Goal: Task Accomplishment & Management: Complete application form

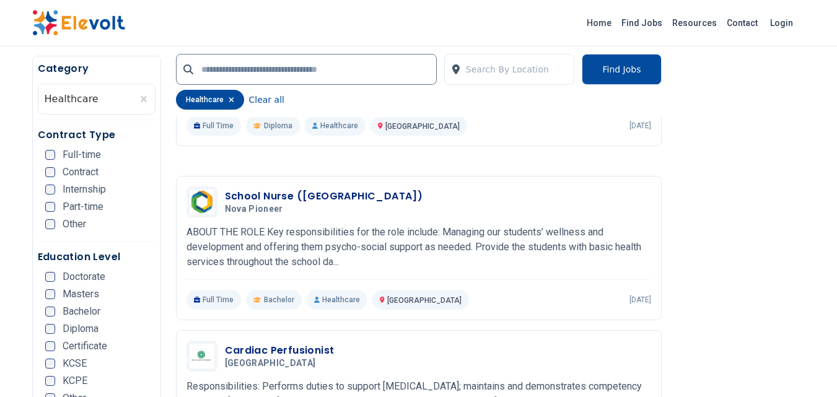
scroll to position [1701, 0]
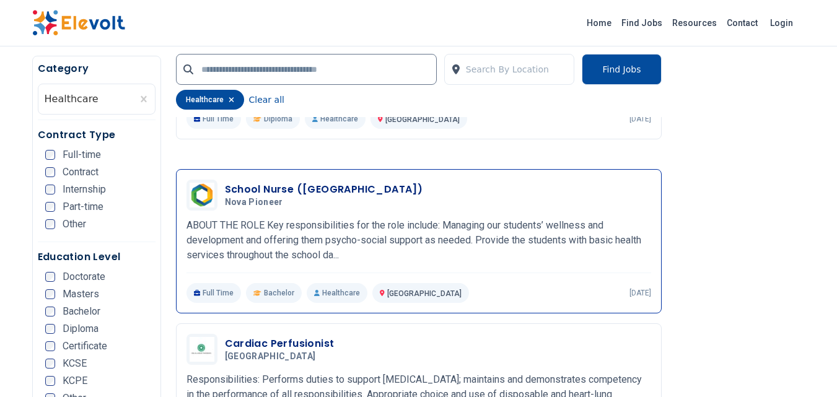
click at [310, 225] on p "ABOUT THE ROLE Key responsibilities for the role include: Managing our students…" at bounding box center [419, 240] width 465 height 45
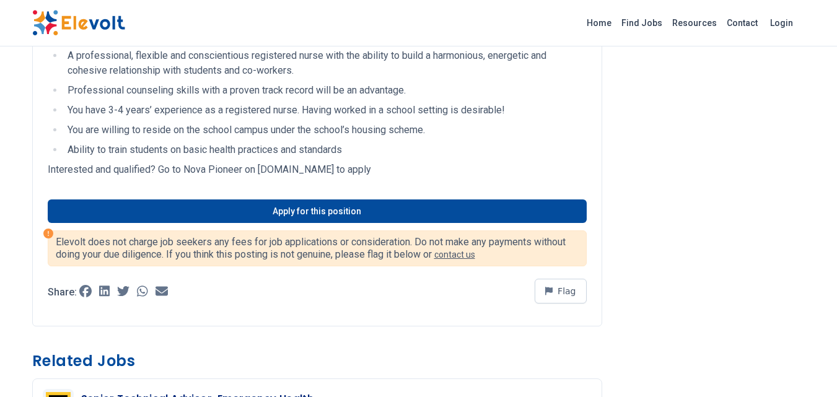
scroll to position [599, 0]
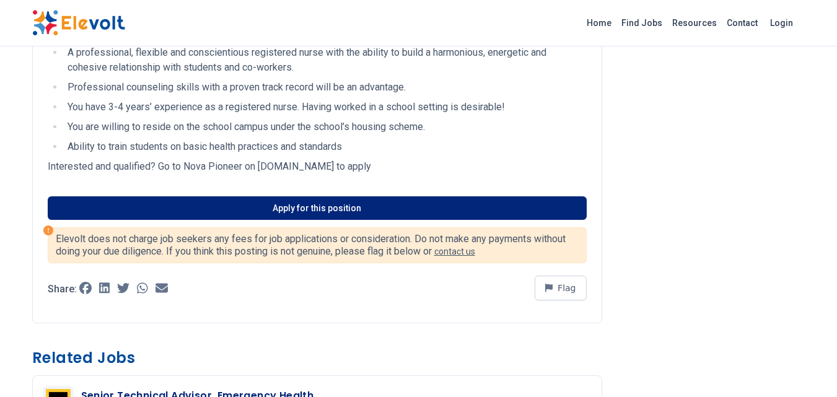
click at [297, 219] on link "Apply for this position" at bounding box center [317, 208] width 539 height 24
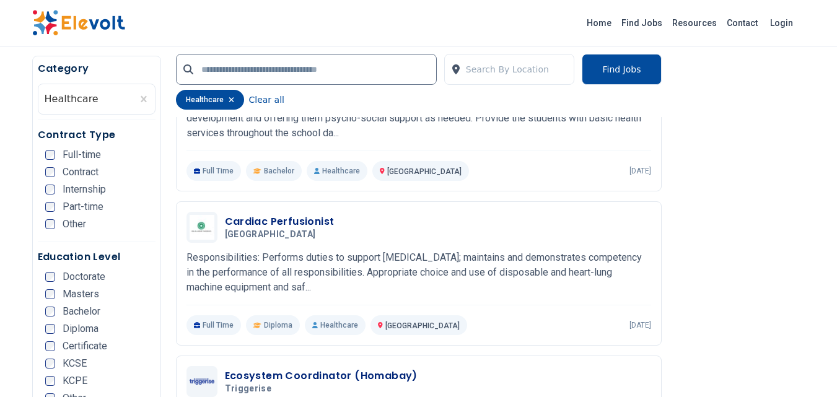
scroll to position [1824, 0]
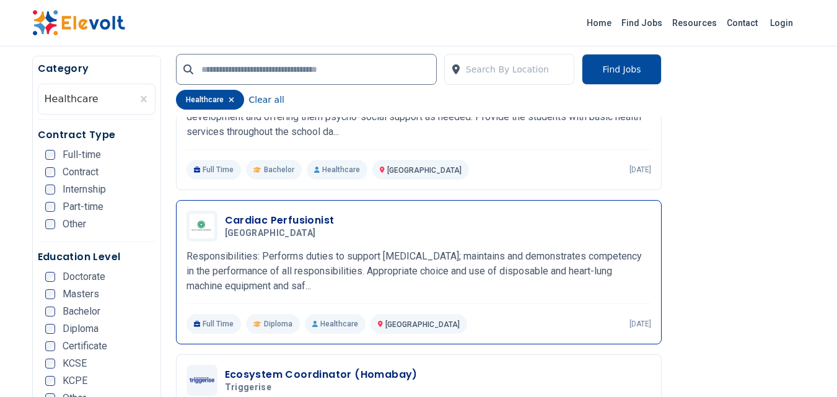
click at [310, 224] on h3 "Cardiac Perfusionist" at bounding box center [280, 220] width 110 height 15
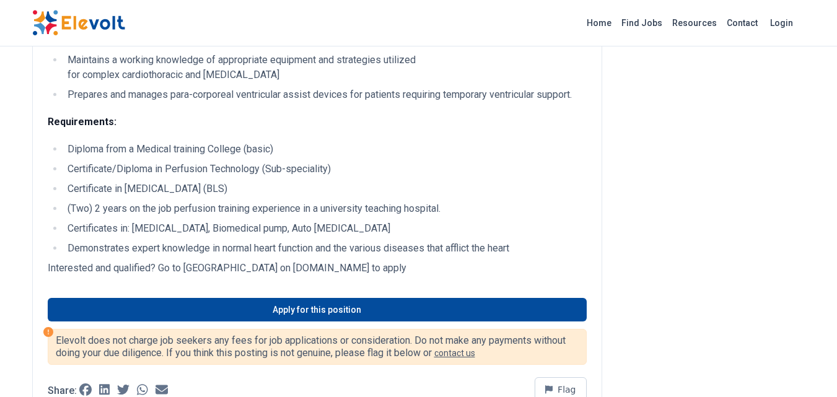
scroll to position [635, 0]
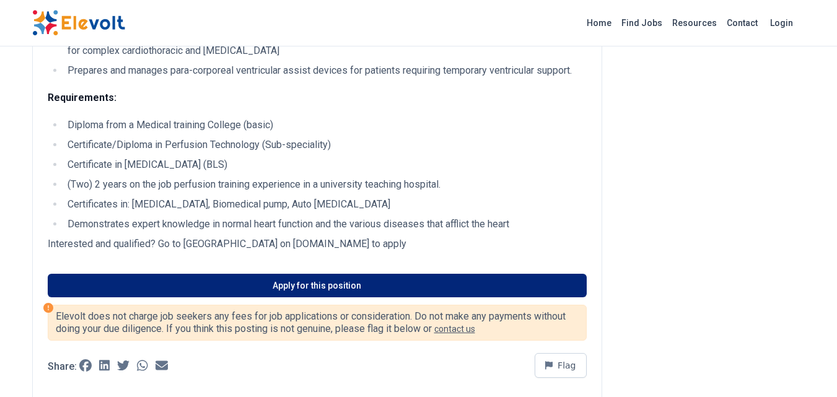
click at [272, 284] on link "Apply for this position" at bounding box center [317, 286] width 539 height 24
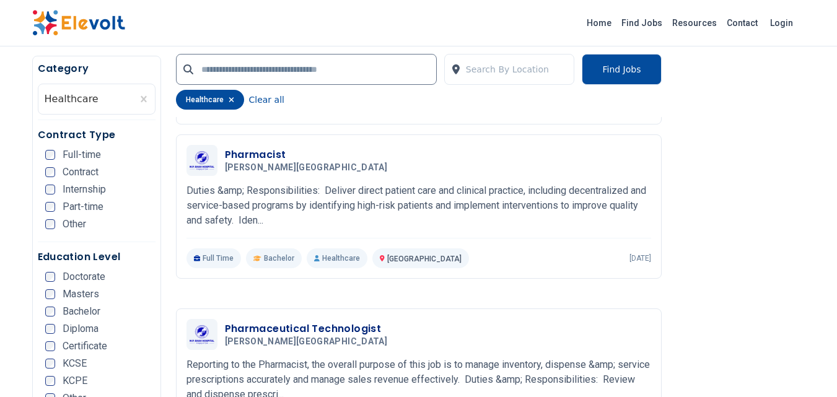
scroll to position [2387, 0]
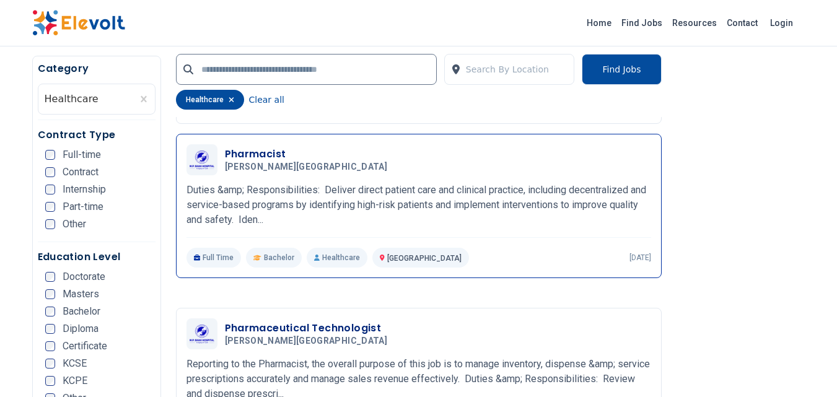
click at [430, 189] on p "Duties &amp; Responsibilities: Deliver direct patient care and clinical practic…" at bounding box center [419, 205] width 465 height 45
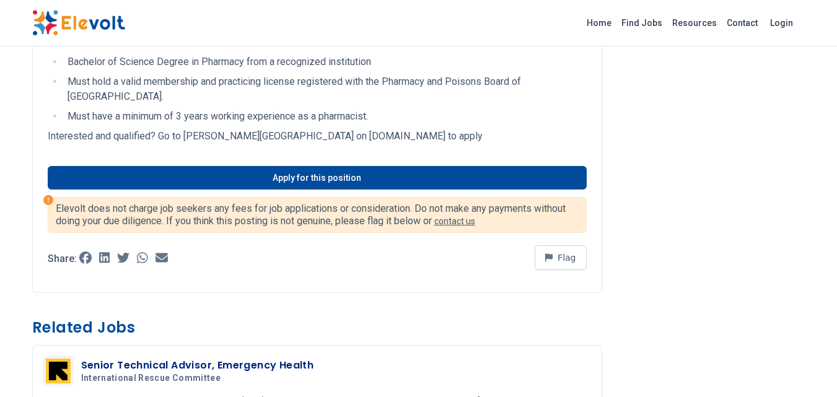
scroll to position [449, 0]
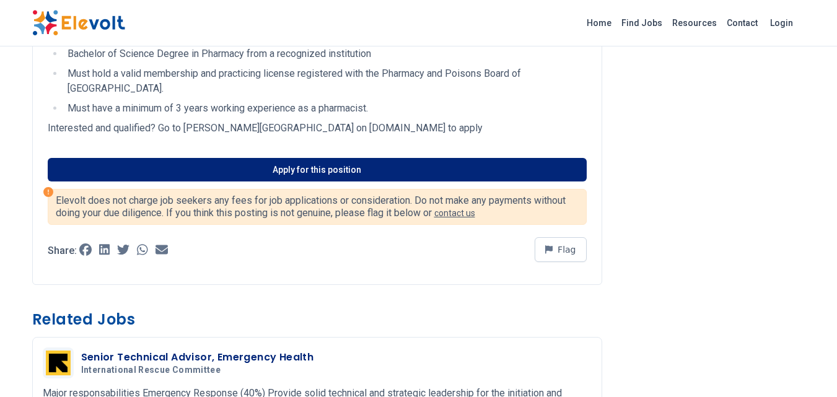
click at [279, 158] on link "Apply for this position" at bounding box center [317, 170] width 539 height 24
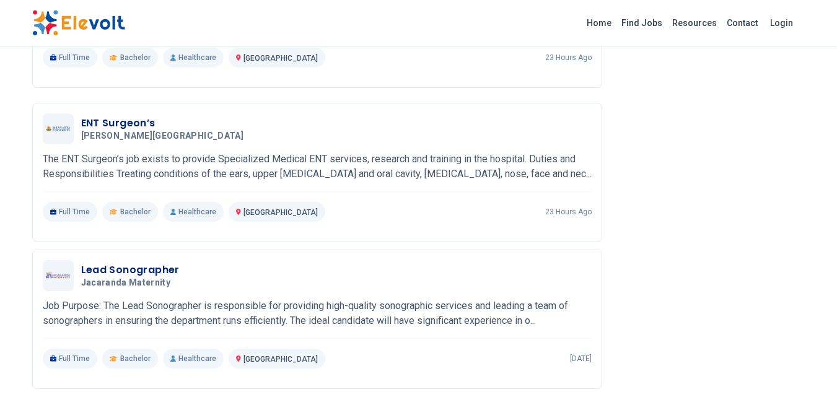
scroll to position [1302, 0]
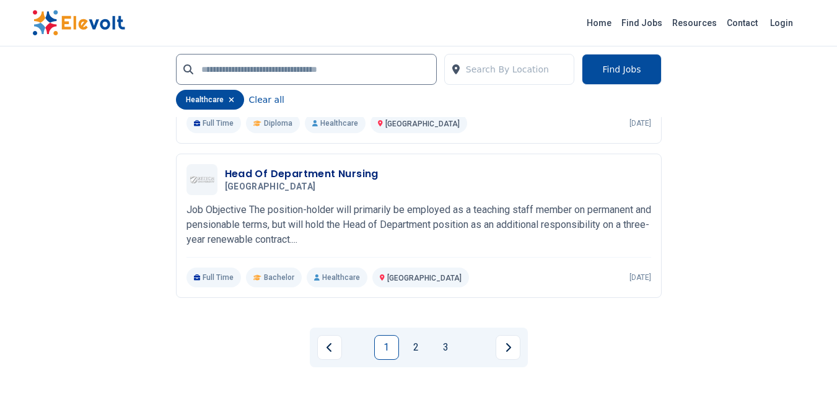
scroll to position [2509, 0]
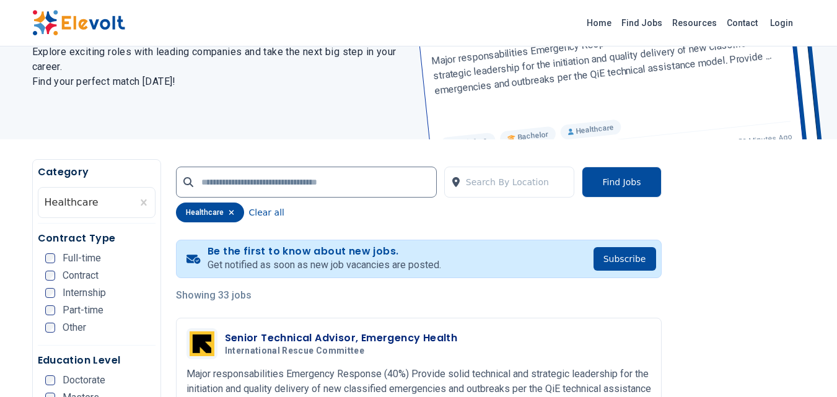
scroll to position [113, 0]
